Goal: Information Seeking & Learning: Learn about a topic

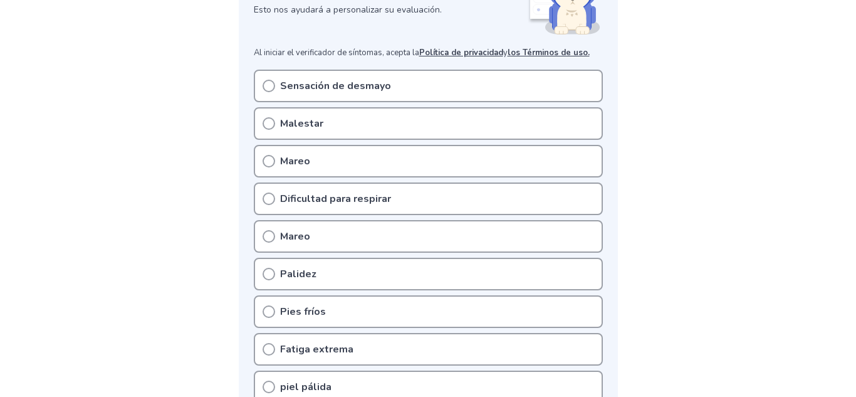
scroll to position [209, 0]
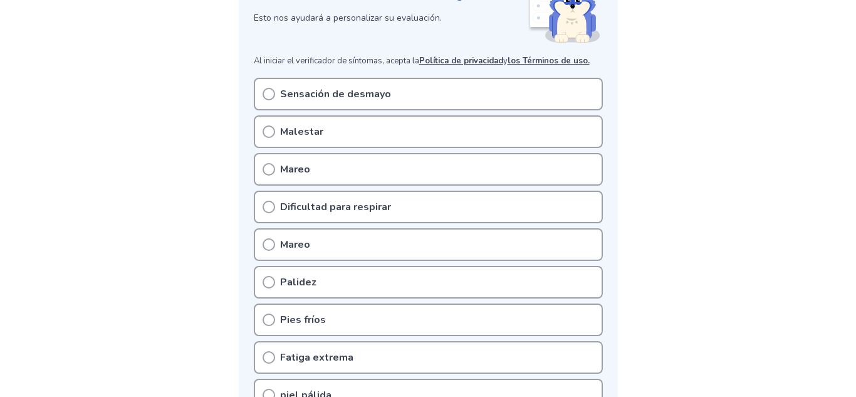
click at [413, 125] on div "Malestar" at bounding box center [428, 131] width 349 height 33
click at [271, 132] on icon at bounding box center [269, 131] width 13 height 13
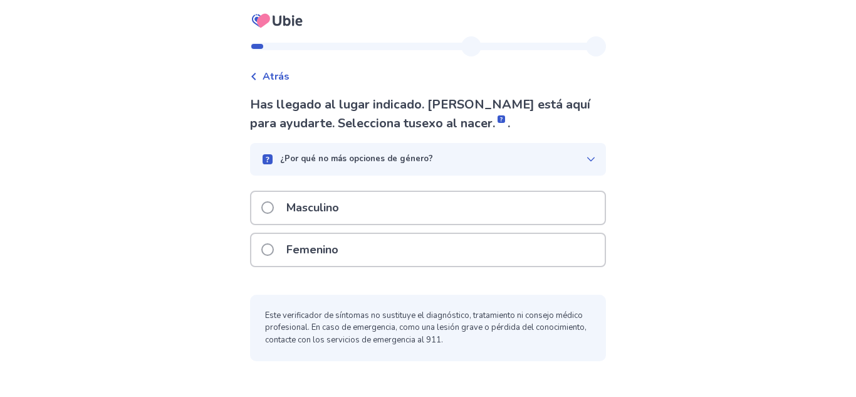
click at [398, 248] on div "Femenino" at bounding box center [428, 250] width 354 height 32
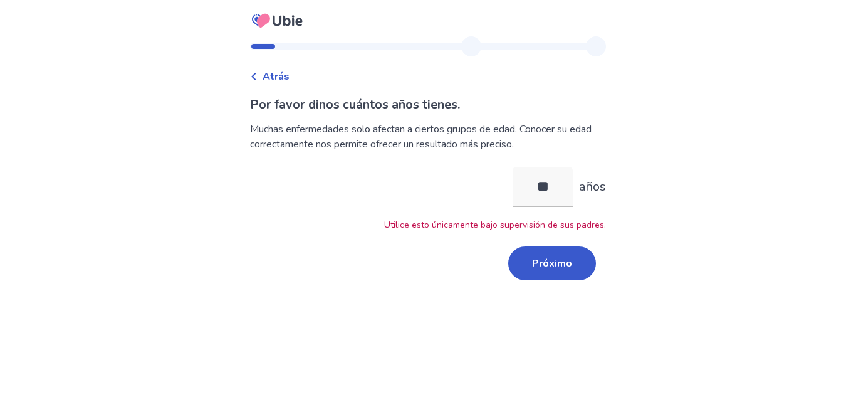
type input "*"
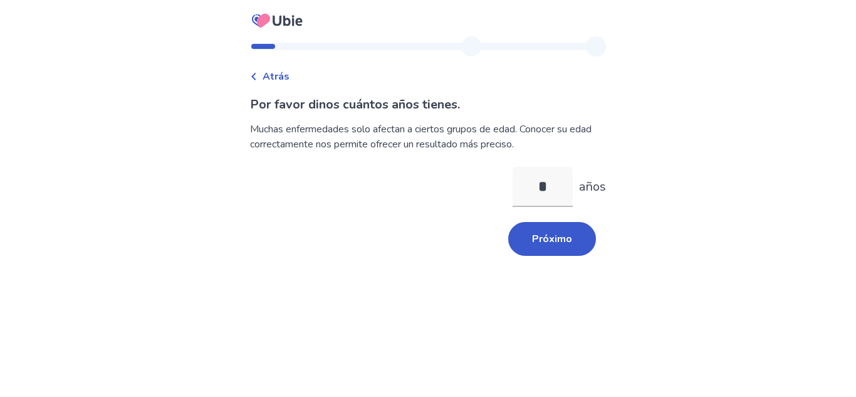
type input "**"
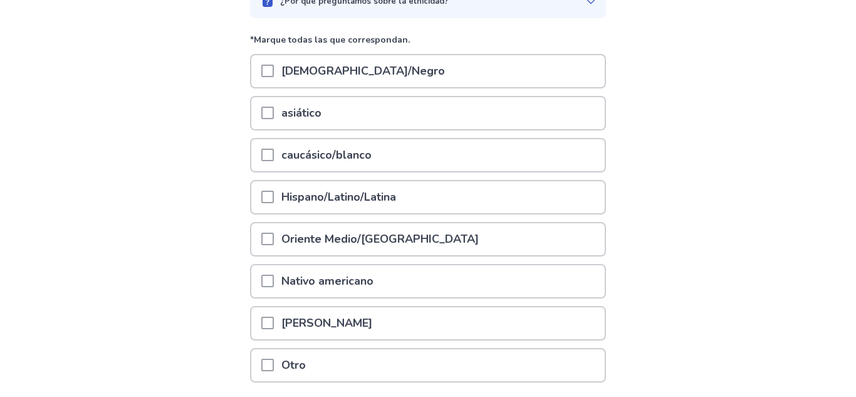
scroll to position [149, 0]
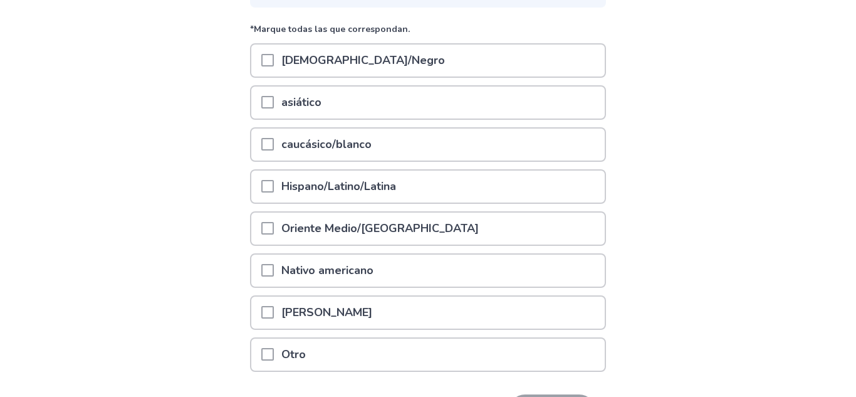
click at [296, 182] on font "Hispano/Latino/Latina" at bounding box center [338, 186] width 115 height 15
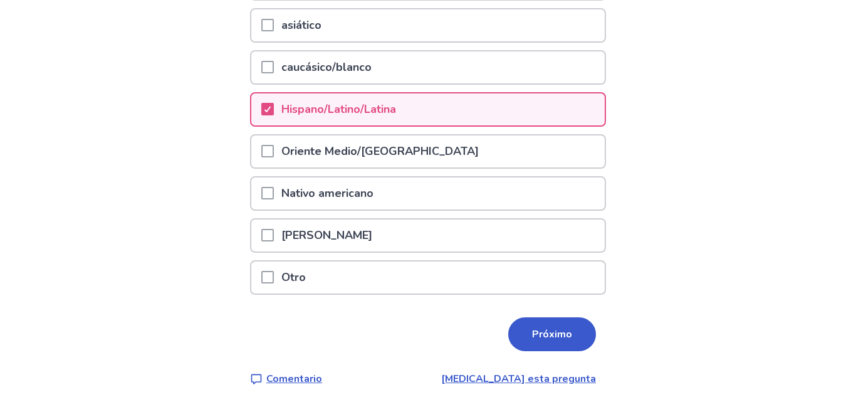
scroll to position [236, 0]
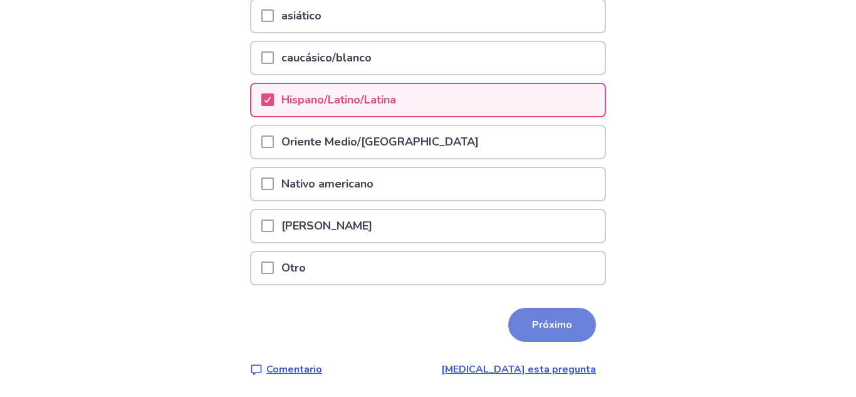
click at [508, 321] on button "Próximo" at bounding box center [552, 325] width 88 height 34
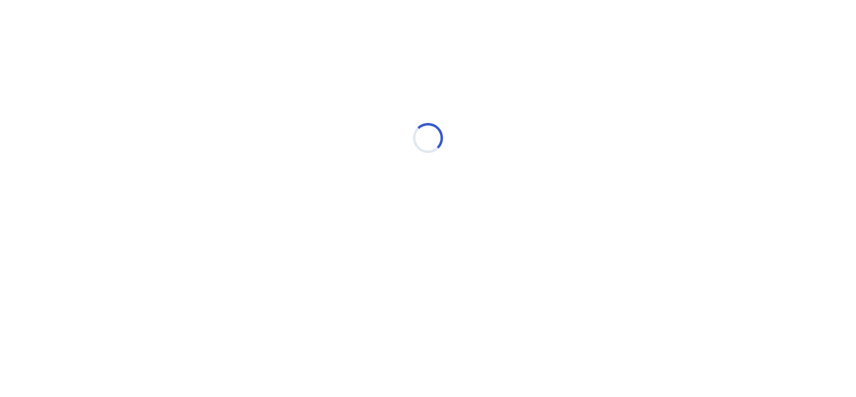
scroll to position [0, 0]
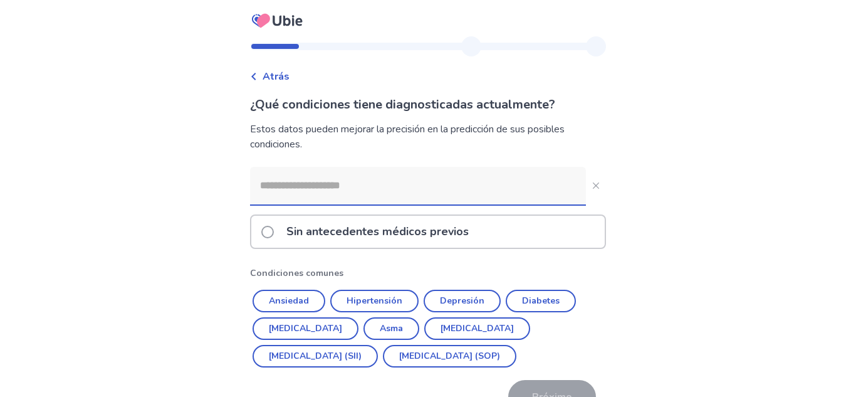
click at [457, 239] on p "Sin antecedentes médicos previos" at bounding box center [377, 232] width 197 height 32
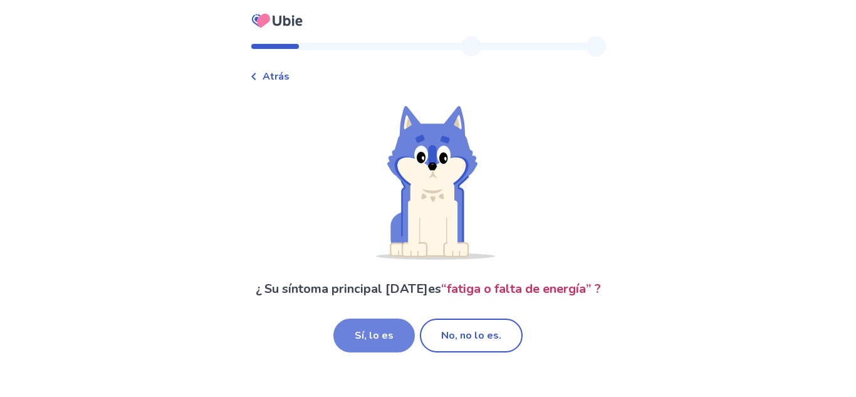
click at [385, 335] on font "Sí, lo es" at bounding box center [374, 335] width 39 height 14
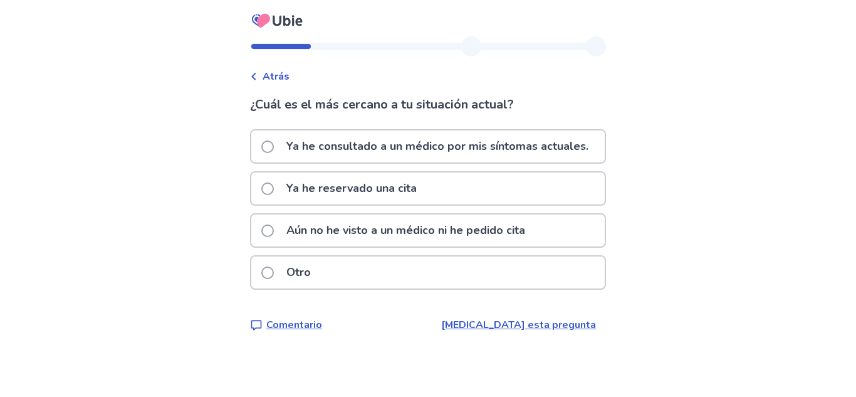
click at [453, 204] on div "Ya he reservado una cita" at bounding box center [428, 188] width 354 height 32
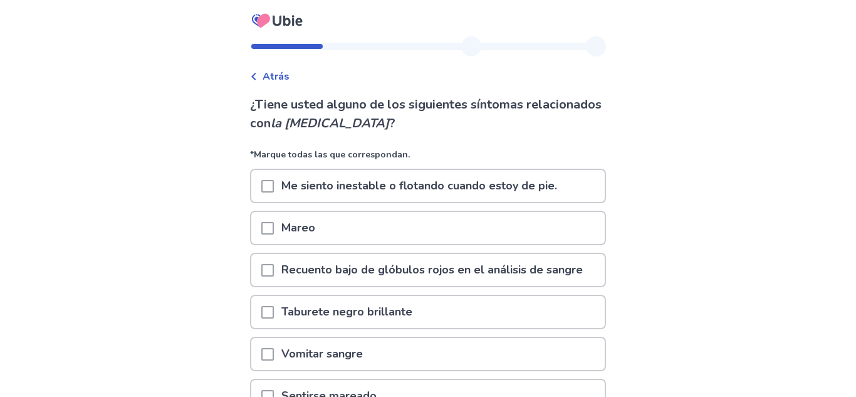
click at [468, 198] on p "Me siento inestable o flotando cuando estoy de pie." at bounding box center [419, 186] width 291 height 32
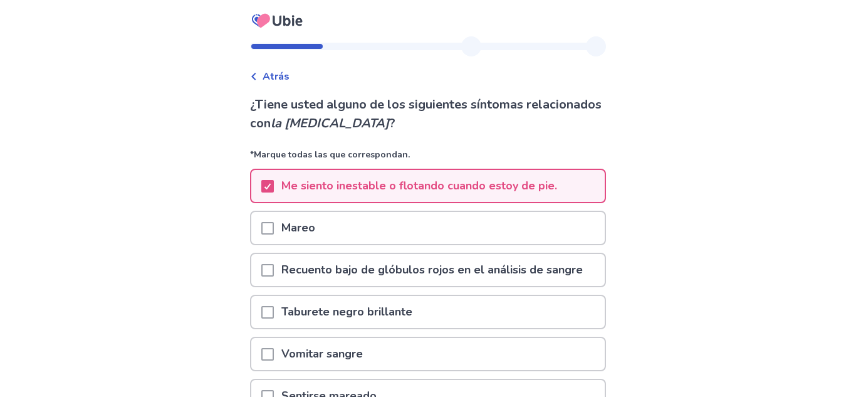
click at [463, 227] on div "Mareo" at bounding box center [428, 228] width 354 height 32
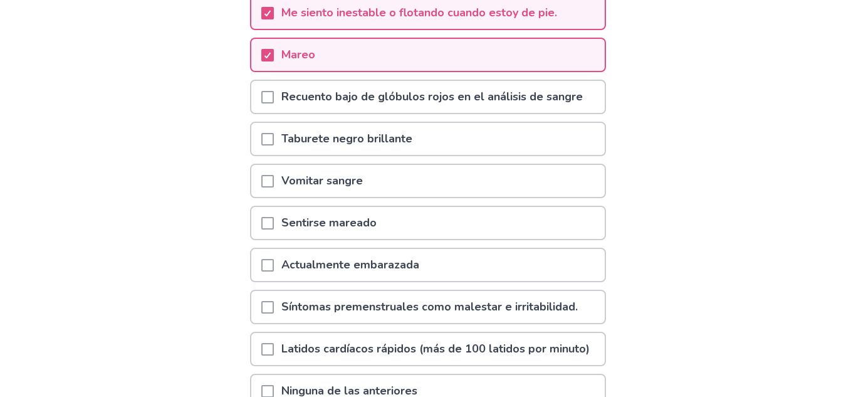
scroll to position [174, 0]
click at [463, 227] on div "Sentirse mareado" at bounding box center [428, 222] width 354 height 32
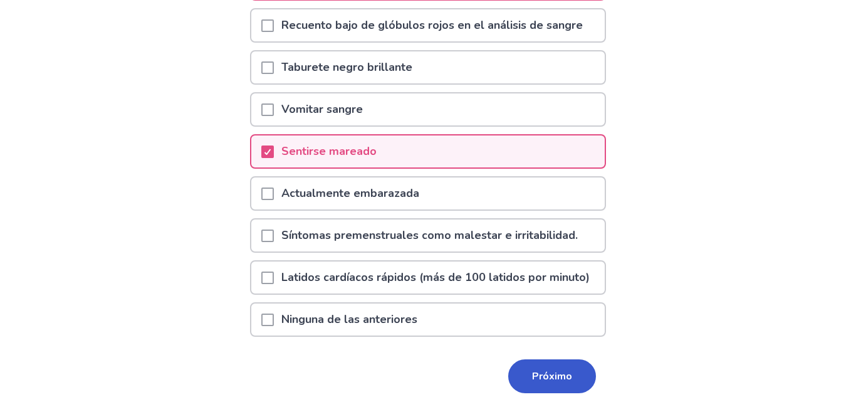
scroll to position [241, 0]
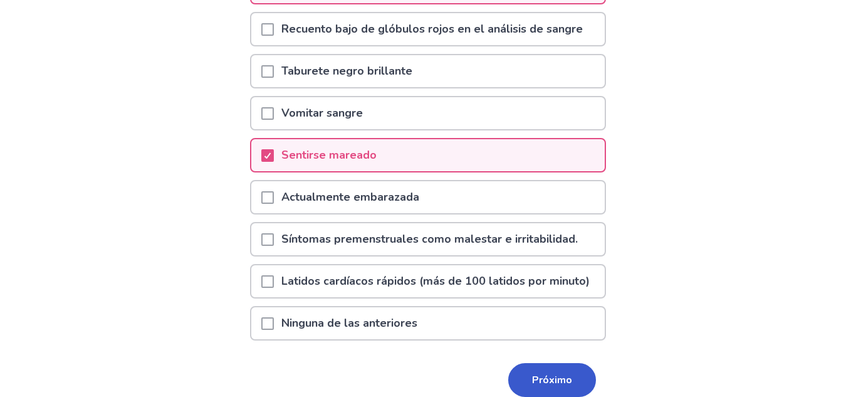
click at [463, 232] on font "Síntomas premenstruales como malestar e irritabilidad." at bounding box center [429, 238] width 297 height 15
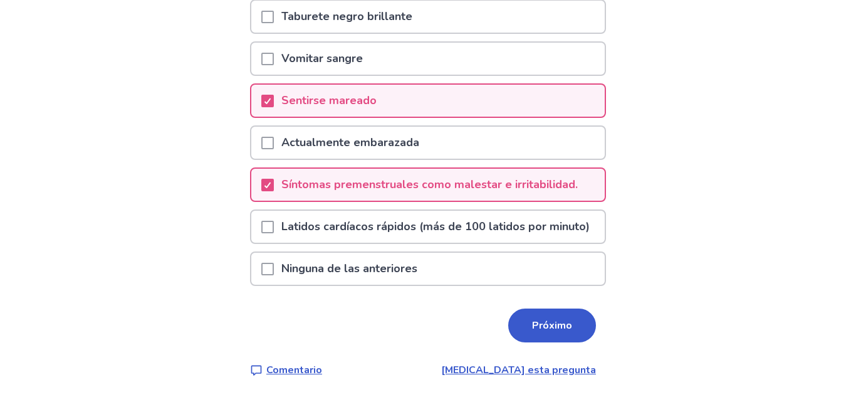
scroll to position [313, 0]
click at [545, 322] on font "Próximo" at bounding box center [552, 325] width 40 height 14
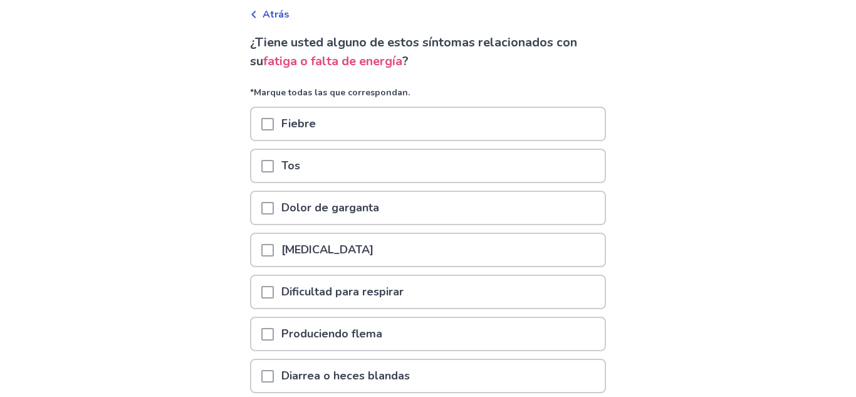
scroll to position [66, 0]
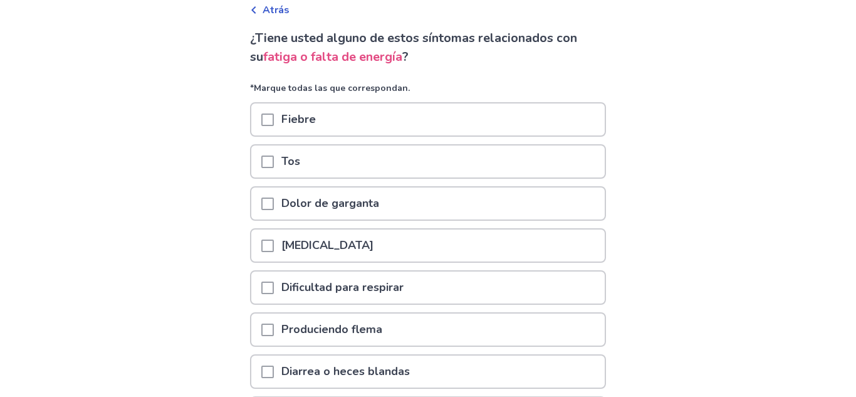
click at [473, 206] on div "Dolor de garganta" at bounding box center [428, 203] width 354 height 32
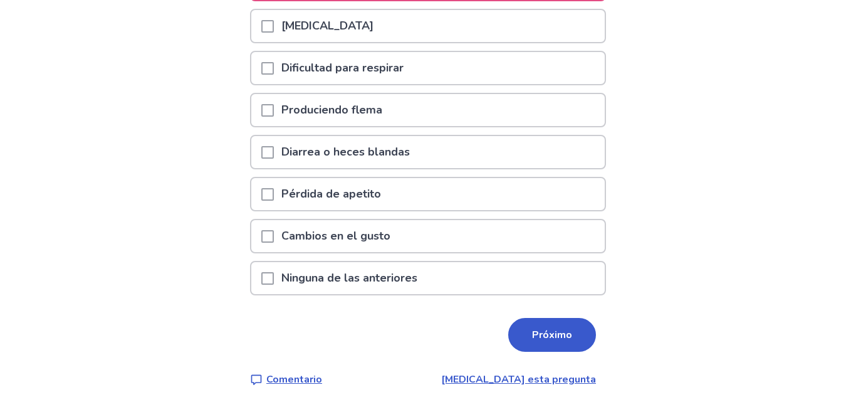
scroll to position [291, 0]
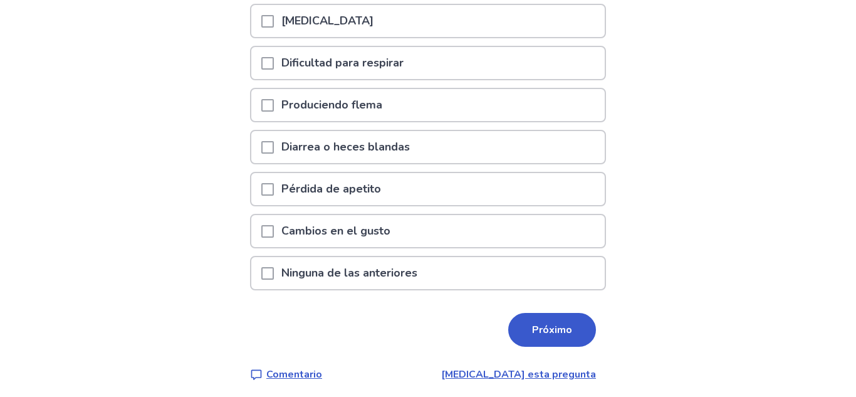
click at [475, 199] on div "Pérdida de apetito" at bounding box center [428, 189] width 354 height 32
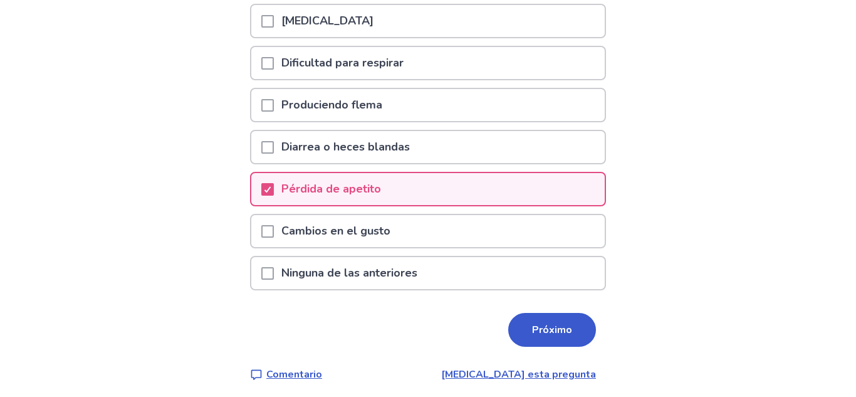
click at [475, 241] on div "Cambios en el gusto" at bounding box center [428, 231] width 354 height 32
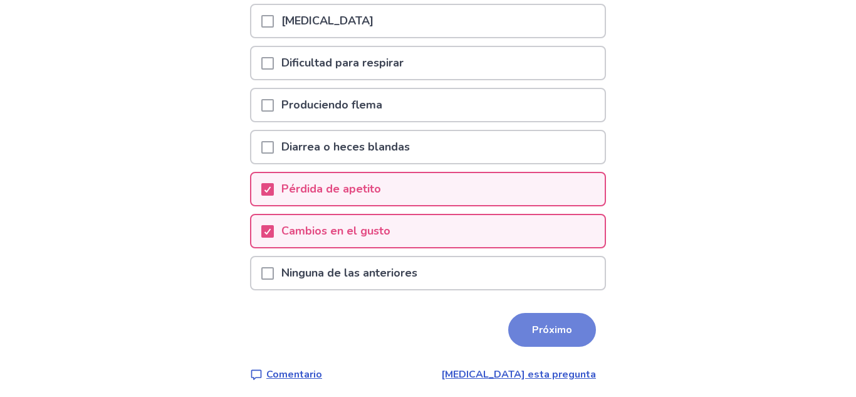
click at [530, 317] on button "Próximo" at bounding box center [552, 330] width 88 height 34
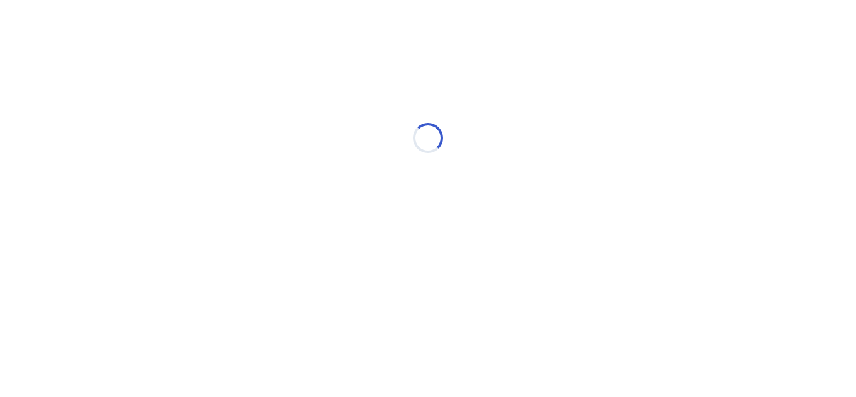
scroll to position [0, 0]
select select "*"
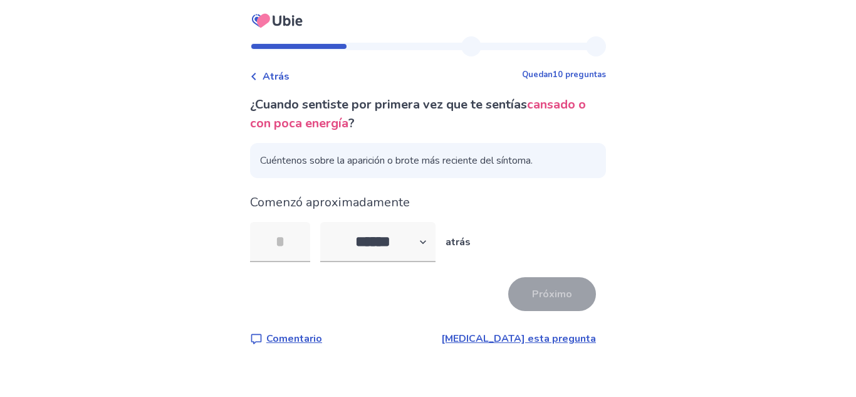
type input "*"
click at [572, 298] on button "Próximo" at bounding box center [552, 294] width 88 height 34
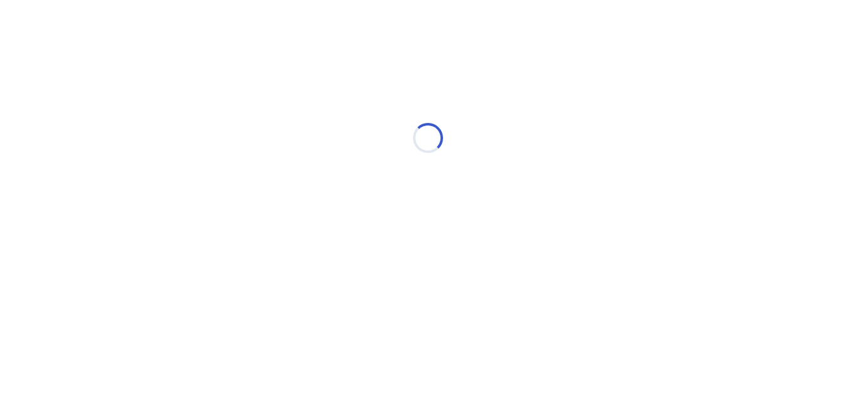
select select "*"
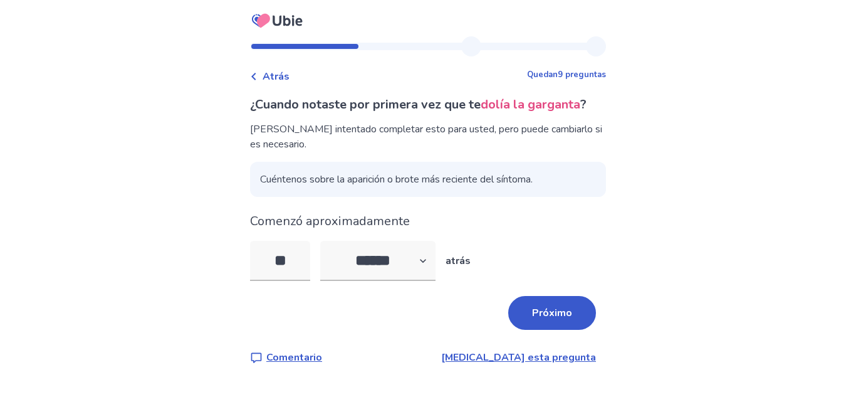
type input "**"
click at [570, 330] on button "Próximo" at bounding box center [552, 313] width 88 height 34
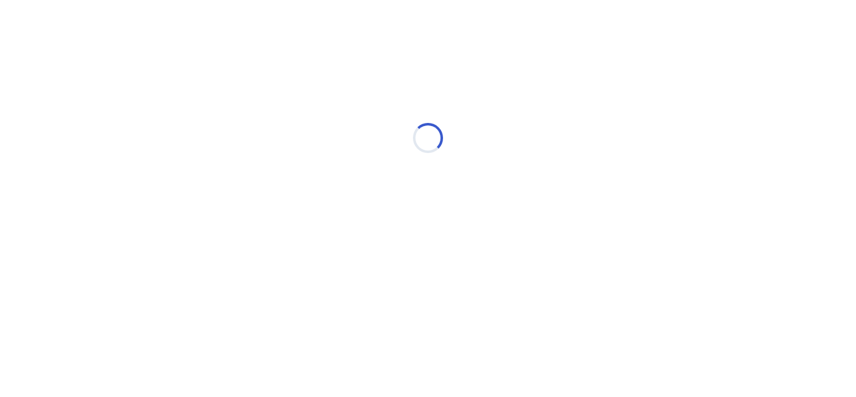
select select "*"
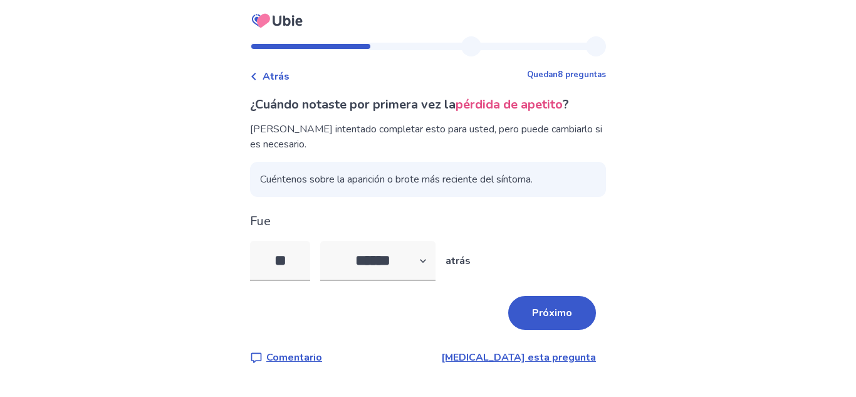
type input "*"
type input "**"
click at [532, 317] on font "Próximo" at bounding box center [552, 313] width 40 height 14
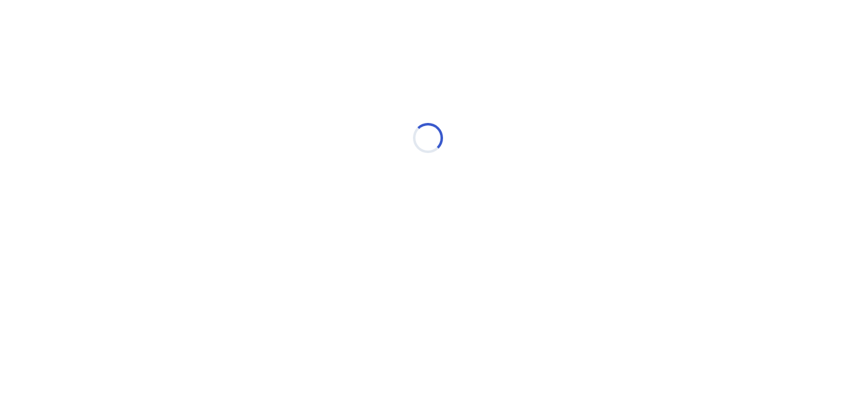
select select "*"
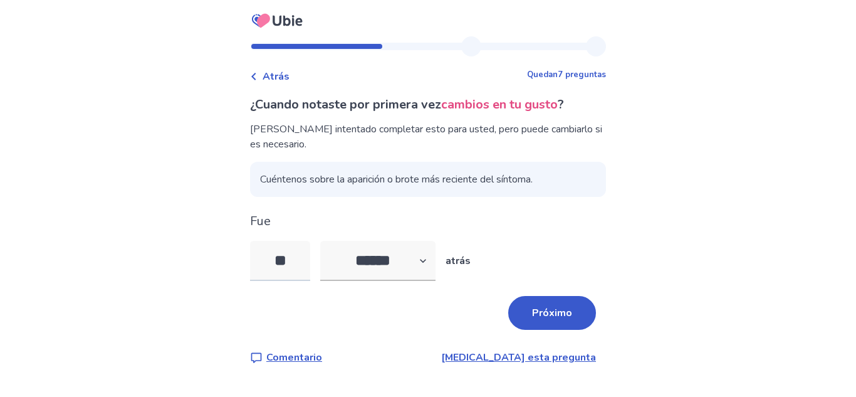
type input "*"
type input "**"
click at [542, 318] on font "Próximo" at bounding box center [552, 313] width 40 height 14
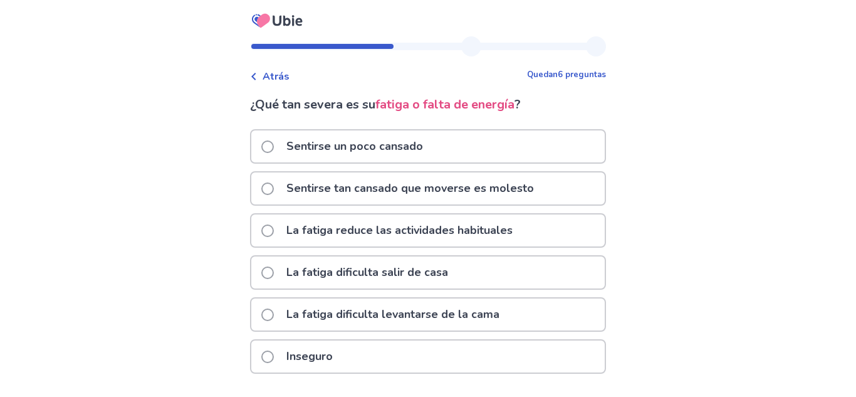
scroll to position [39, 0]
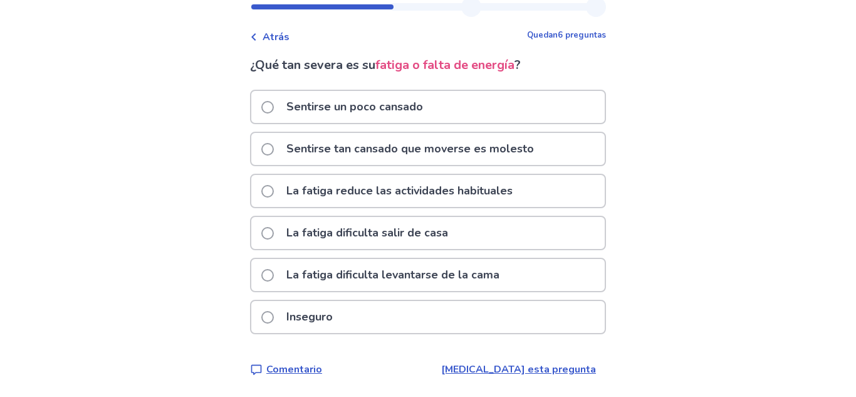
click at [476, 282] on p "La fatiga dificulta levantarse de la cama" at bounding box center [393, 275] width 228 height 32
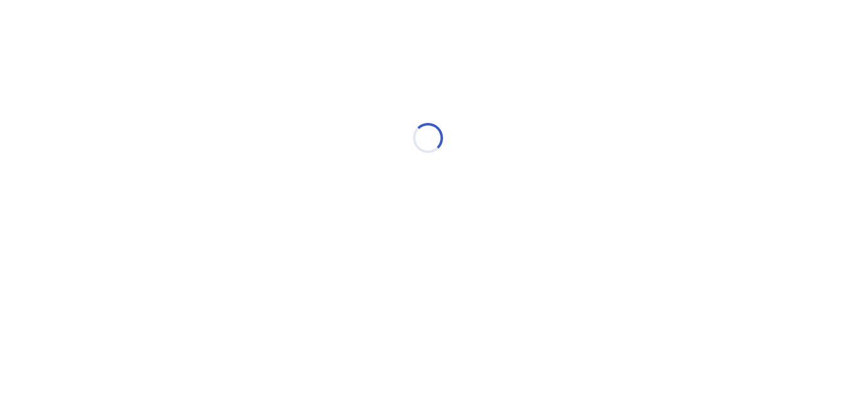
scroll to position [0, 0]
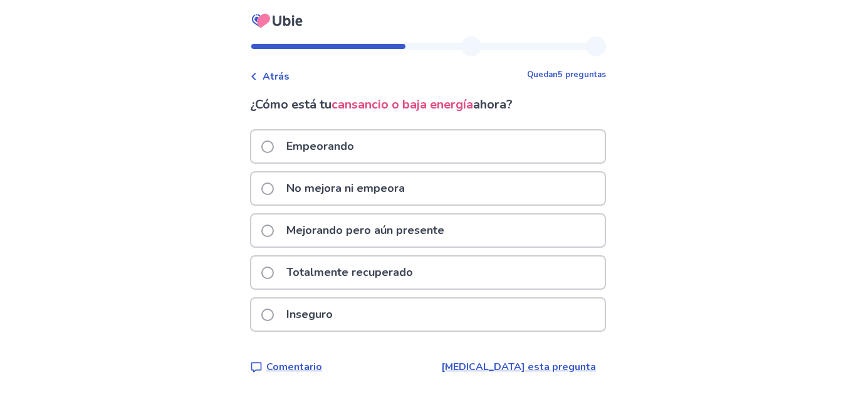
click at [490, 143] on div "Empeorando" at bounding box center [428, 146] width 354 height 32
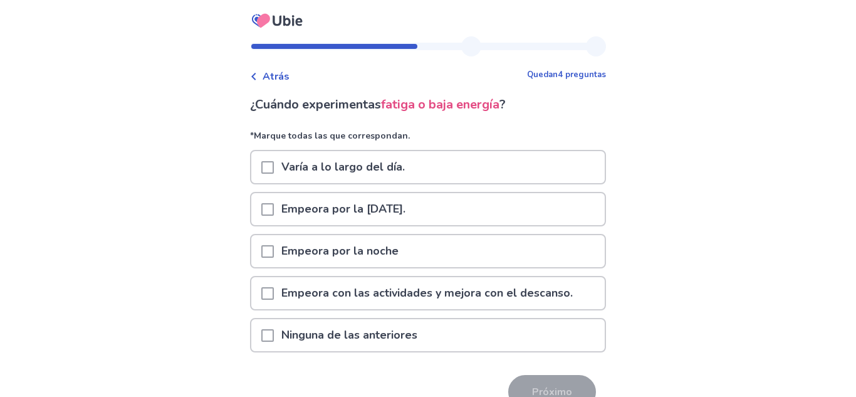
click at [468, 174] on div "Varía a lo largo del día." at bounding box center [428, 167] width 354 height 32
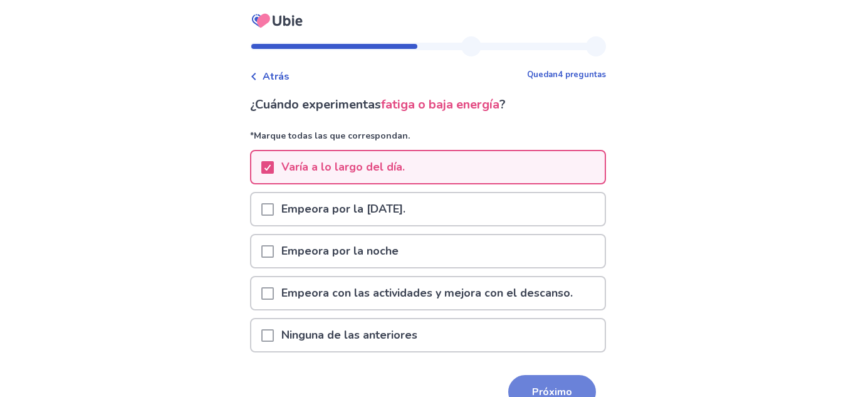
click at [532, 396] on font "Próximo" at bounding box center [552, 392] width 40 height 14
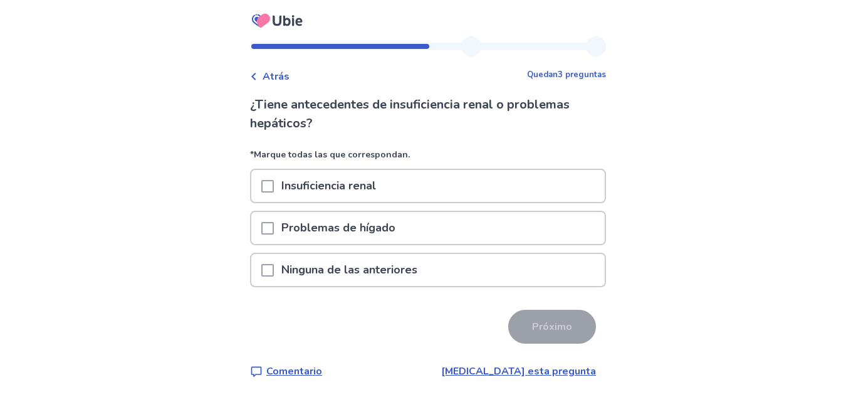
click at [525, 275] on div "Ninguna de las anteriores" at bounding box center [428, 270] width 354 height 32
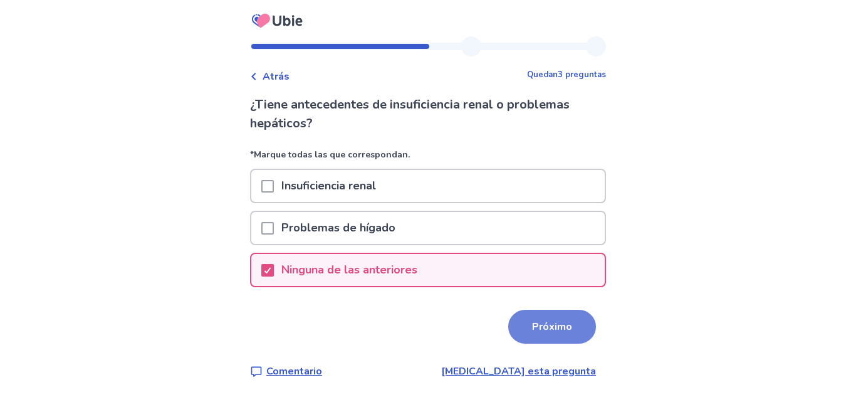
click at [522, 342] on button "Próximo" at bounding box center [552, 327] width 88 height 34
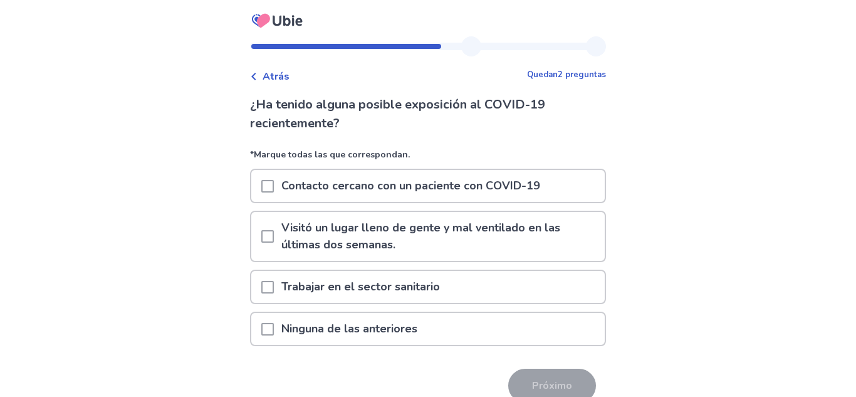
click at [469, 337] on div "Ninguna de las anteriores" at bounding box center [428, 329] width 354 height 32
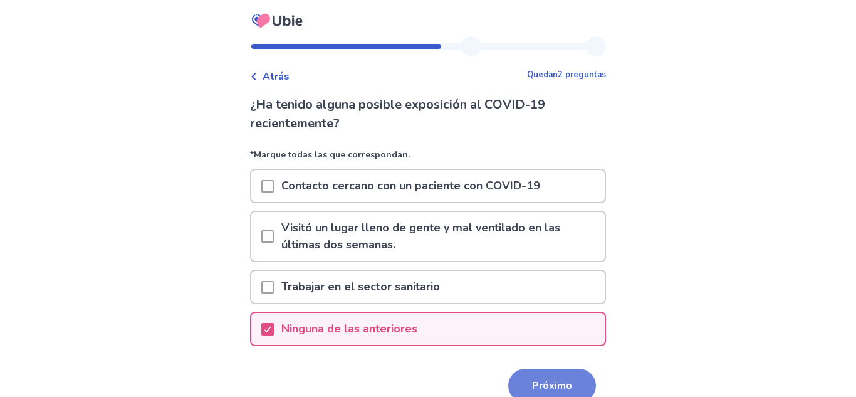
click at [522, 376] on button "Próximo" at bounding box center [552, 386] width 88 height 34
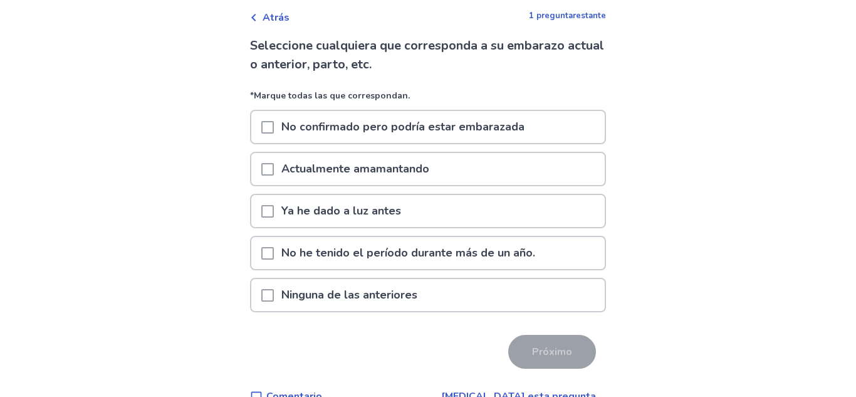
scroll to position [86, 0]
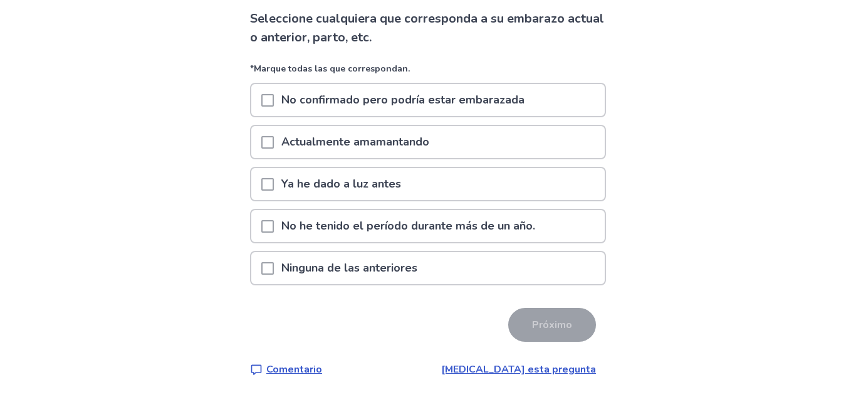
click at [510, 266] on div "Ninguna de las anteriores" at bounding box center [428, 268] width 354 height 32
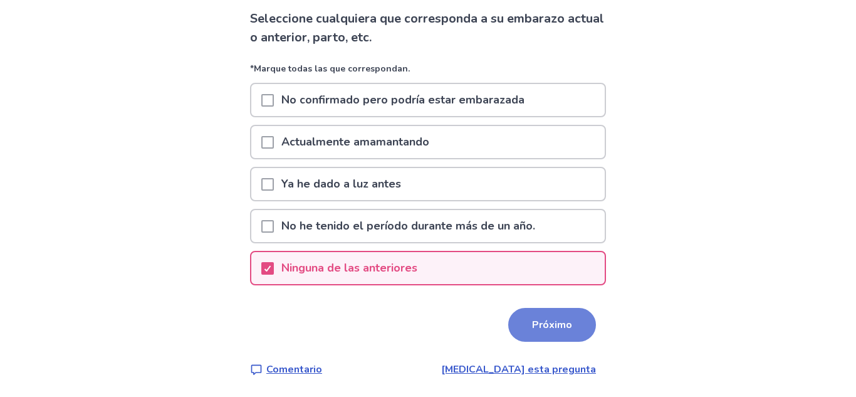
click at [554, 327] on font "Próximo" at bounding box center [552, 325] width 40 height 14
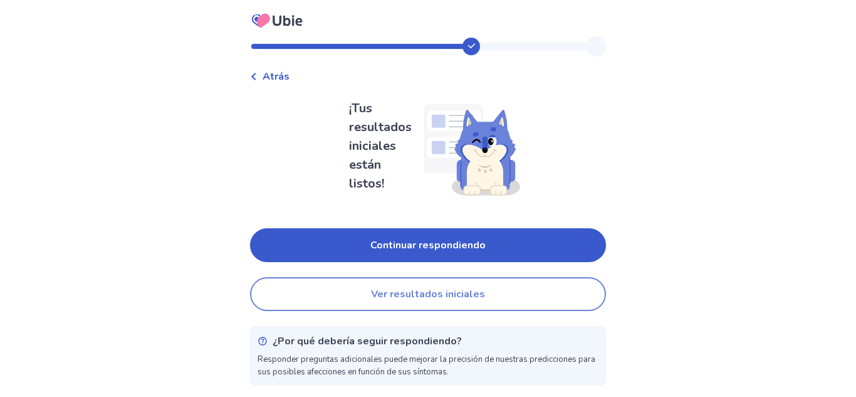
click at [550, 282] on button "Ver resultados iniciales" at bounding box center [428, 294] width 356 height 34
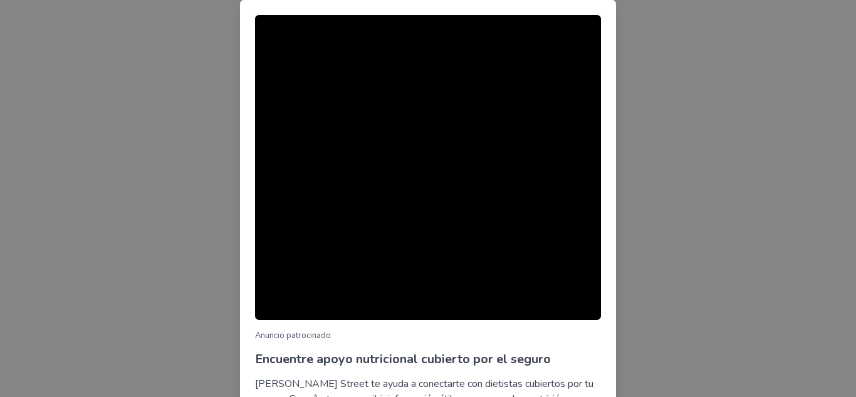
scroll to position [125, 0]
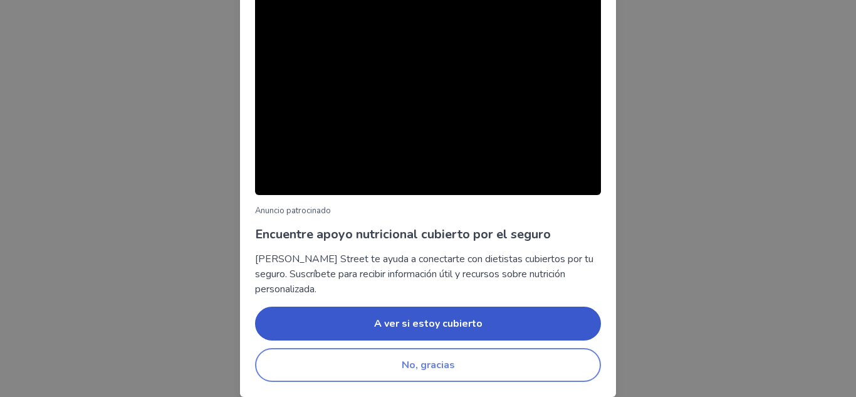
click at [550, 359] on button "No, gracias" at bounding box center [428, 365] width 346 height 34
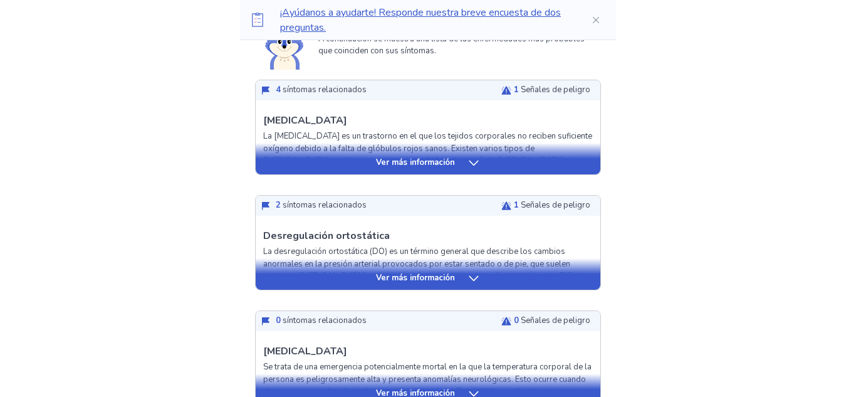
scroll to position [316, 0]
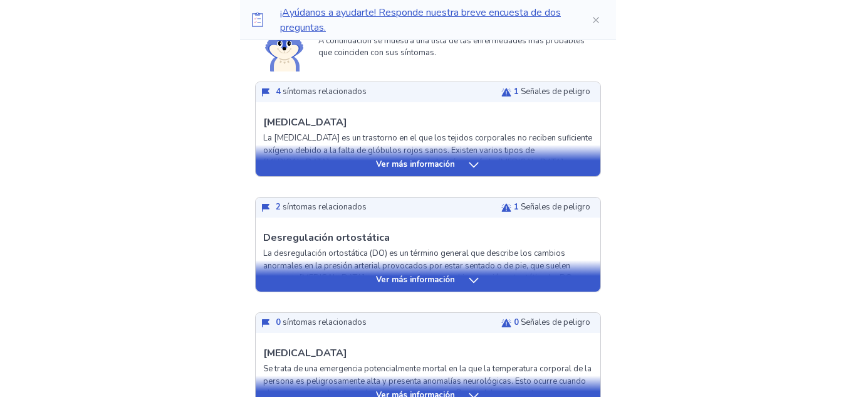
click at [423, 164] on font "Ver más información" at bounding box center [415, 164] width 79 height 11
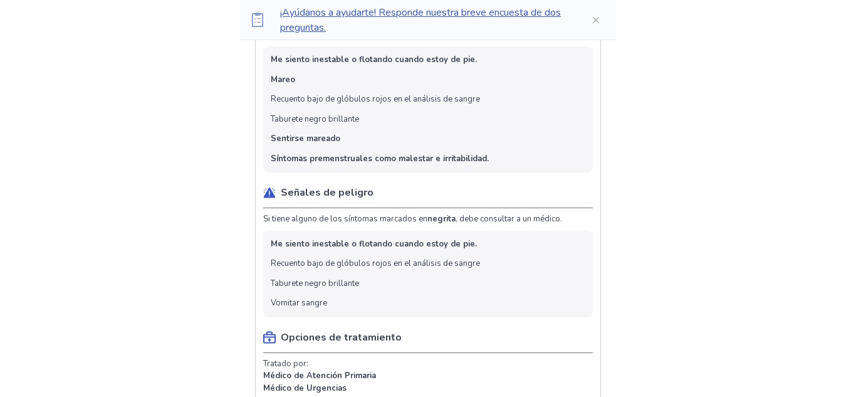
scroll to position [547, 0]
